Goal: Check status: Check status

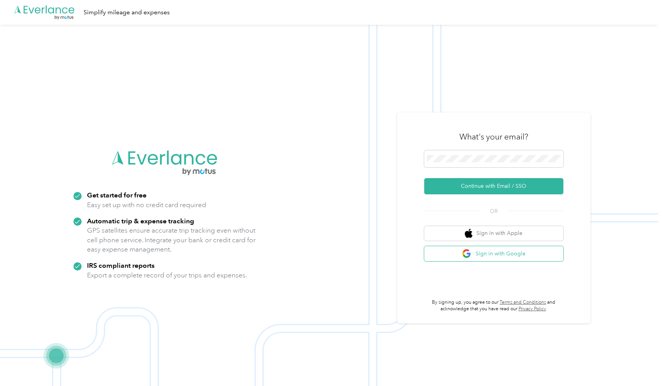
click at [462, 253] on button "Sign in with Google" at bounding box center [493, 253] width 139 height 15
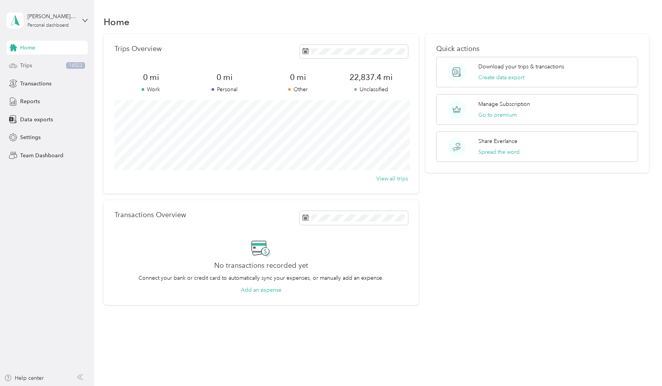
click at [49, 69] on div "Trips 16523" at bounding box center [47, 66] width 81 height 14
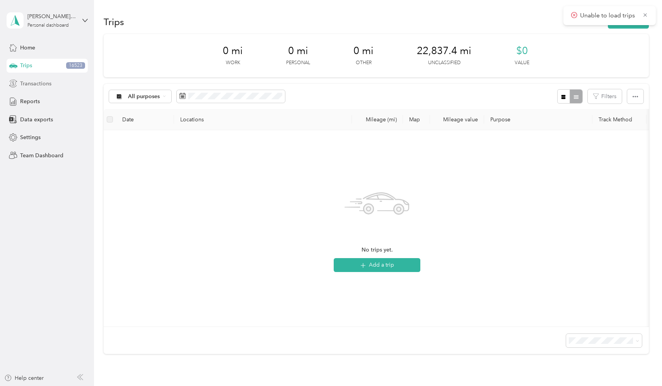
click at [48, 81] on span "Transactions" at bounding box center [35, 84] width 31 height 8
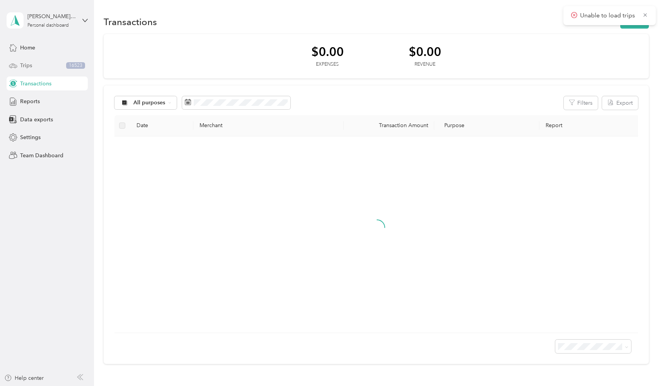
click at [48, 72] on div "Trips 16523" at bounding box center [47, 66] width 81 height 14
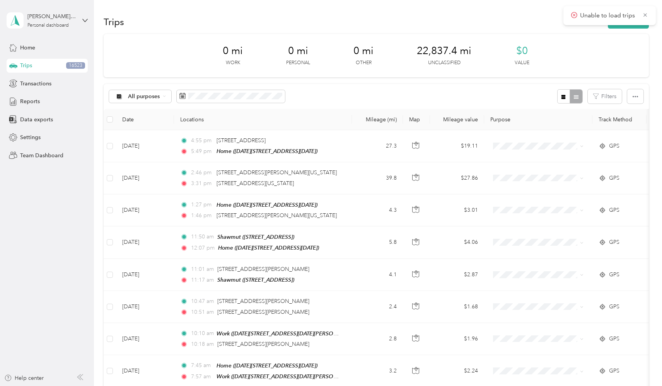
click at [649, 17] on div "Unable to load trips" at bounding box center [610, 15] width 92 height 19
click at [646, 16] on icon at bounding box center [645, 14] width 3 height 3
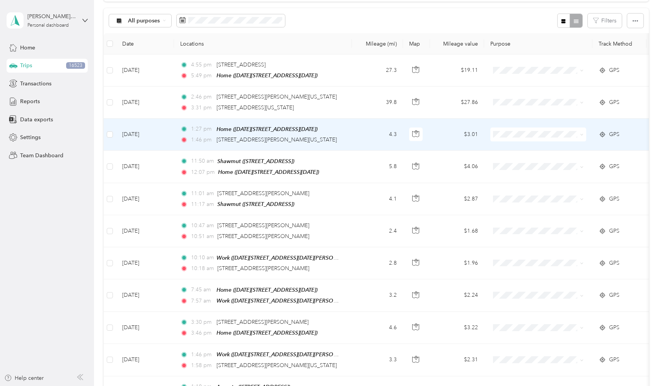
scroll to position [75, 0]
